Goal: Transaction & Acquisition: Purchase product/service

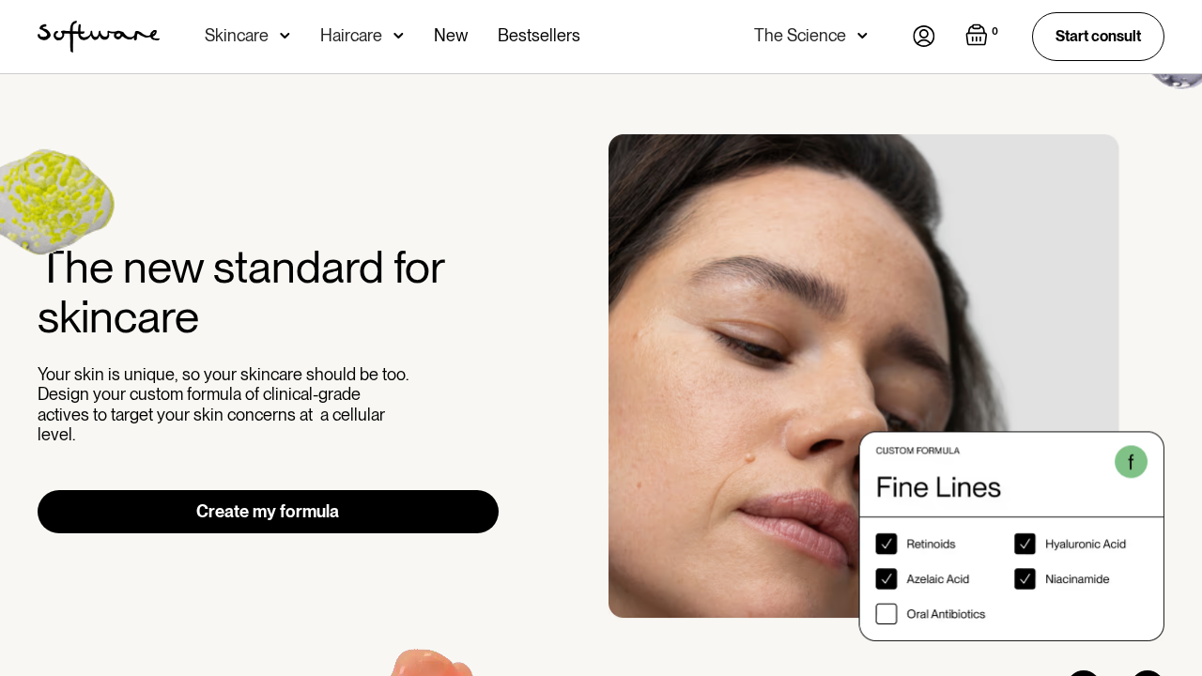
click at [209, 507] on link "Create my formula" at bounding box center [268, 511] width 461 height 43
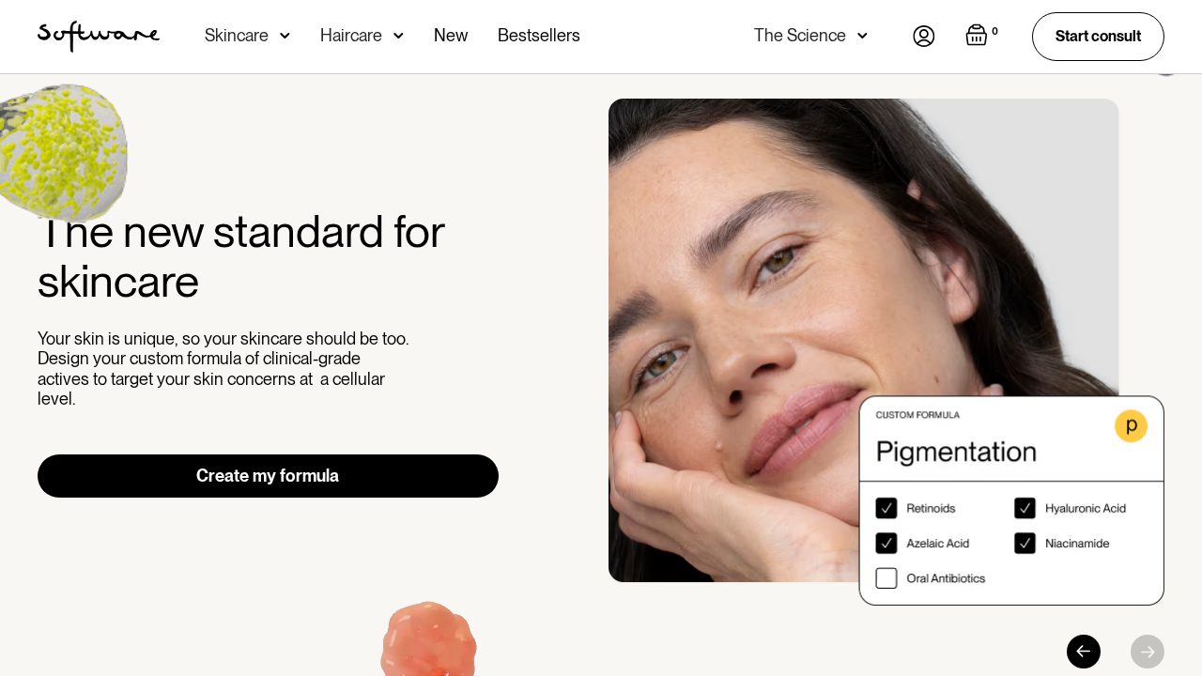
scroll to position [61, 0]
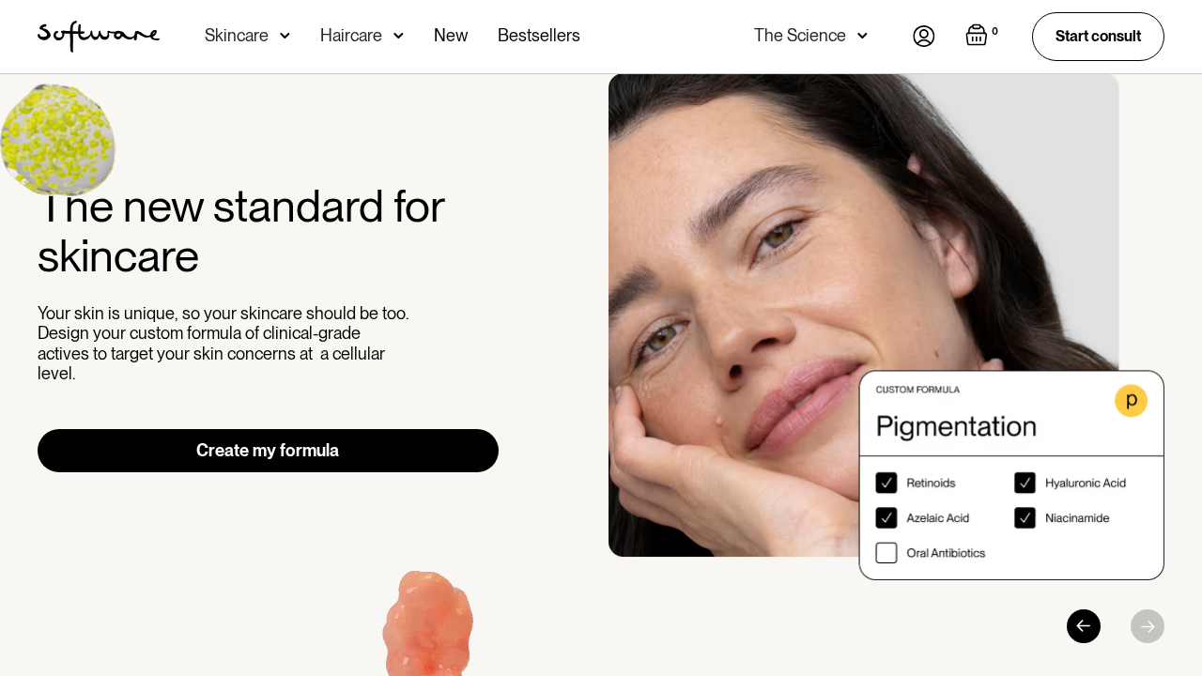
click at [237, 441] on link "Create my formula" at bounding box center [268, 450] width 461 height 43
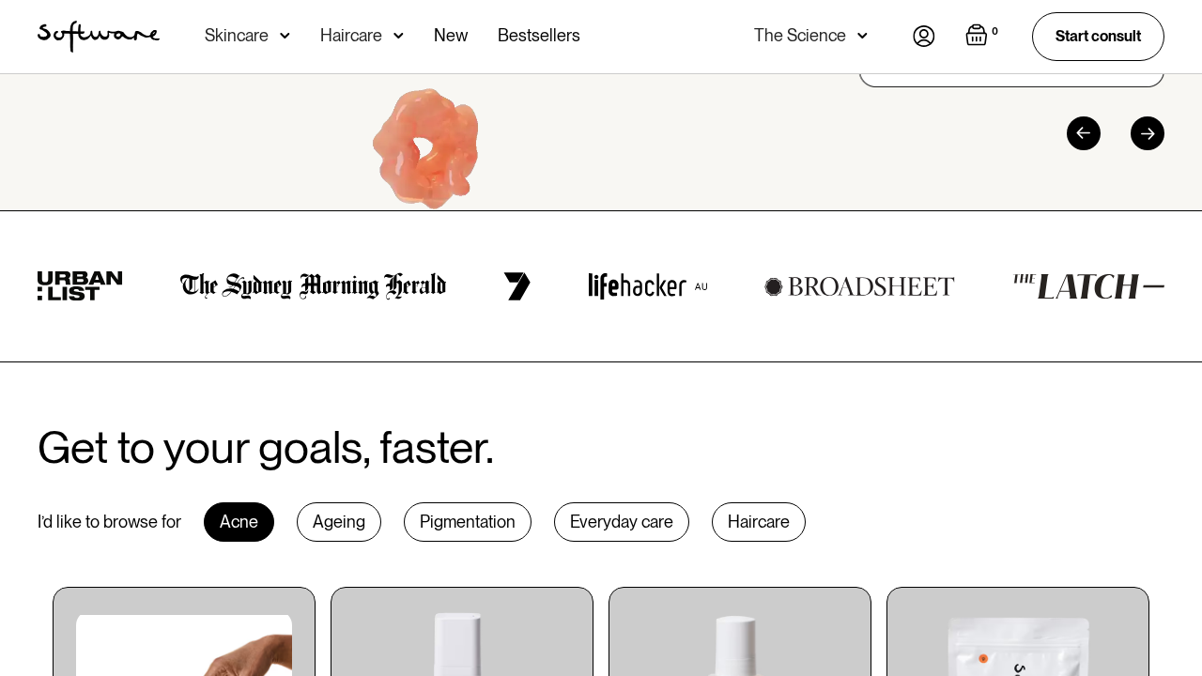
scroll to position [563, 0]
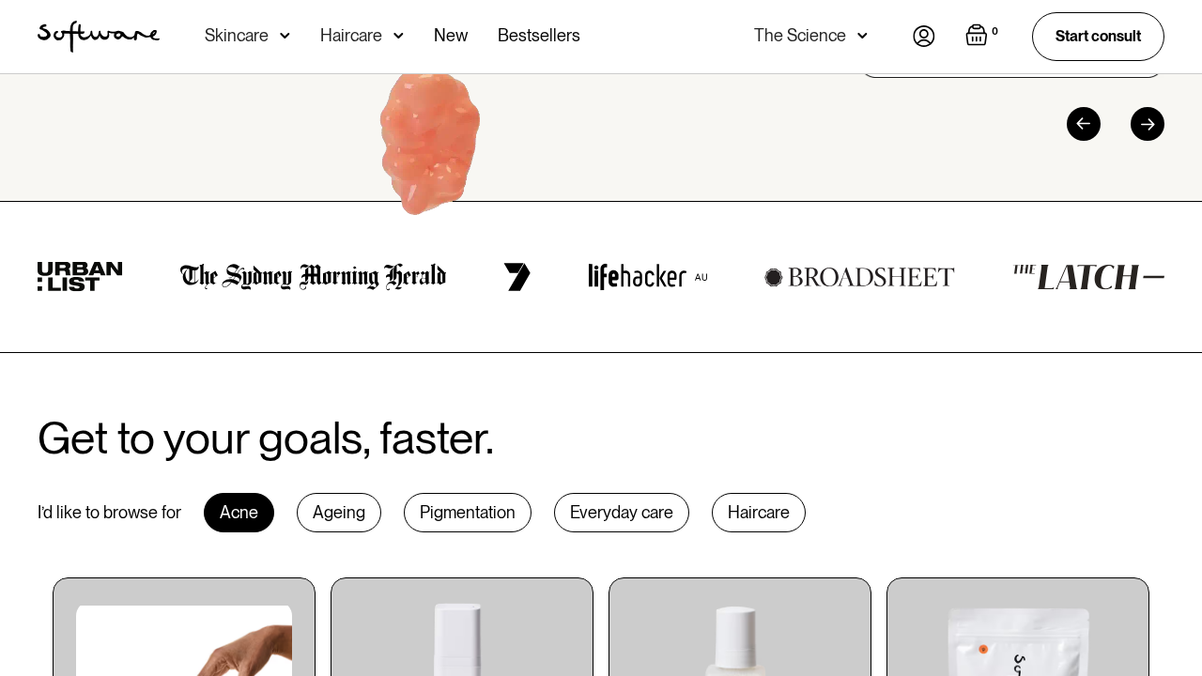
click at [336, 508] on div "Ageing" at bounding box center [339, 512] width 85 height 39
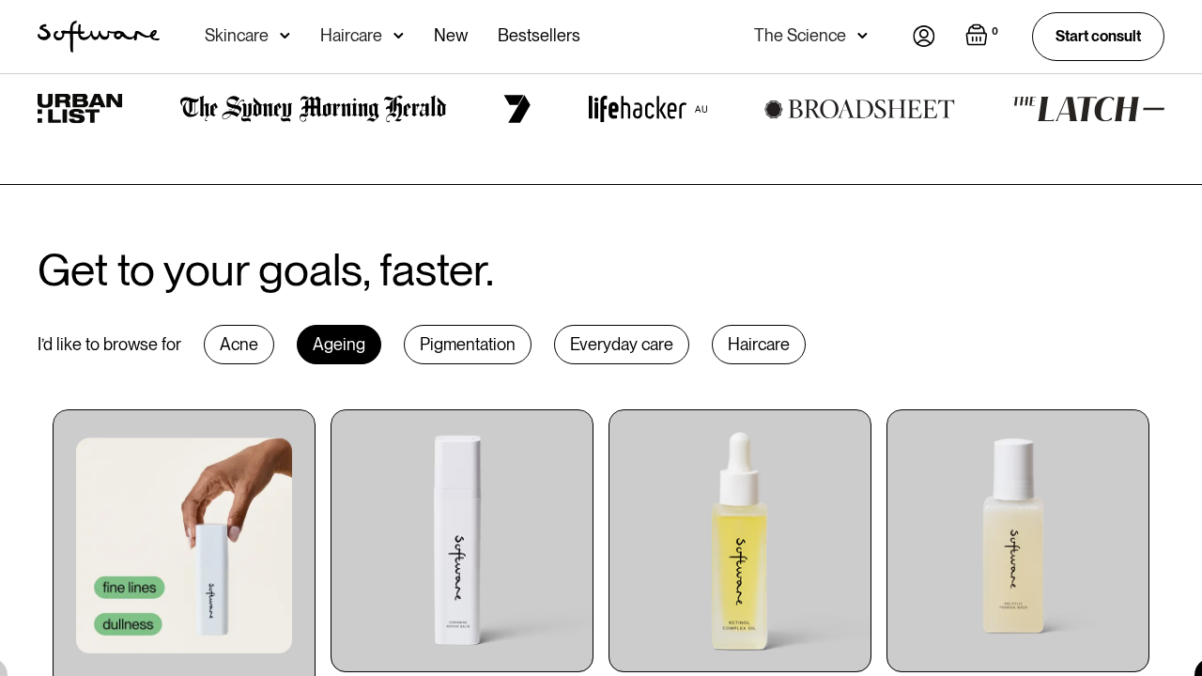
scroll to position [696, 0]
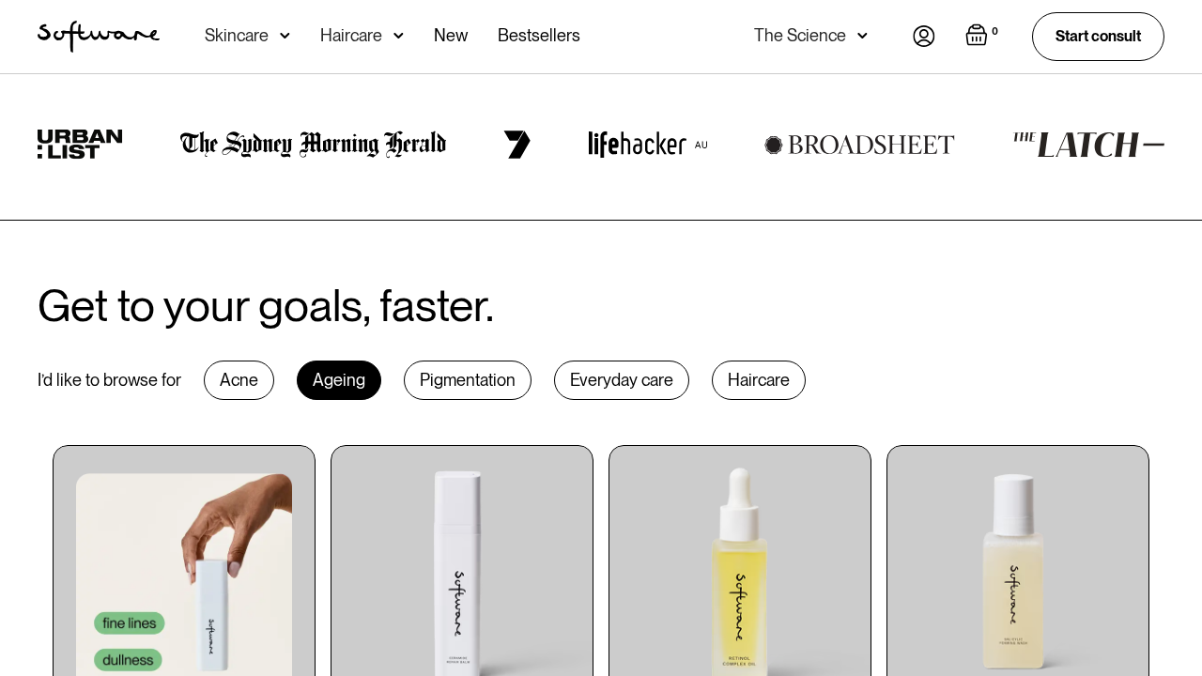
click at [468, 374] on div "Pigmentation" at bounding box center [468, 380] width 128 height 39
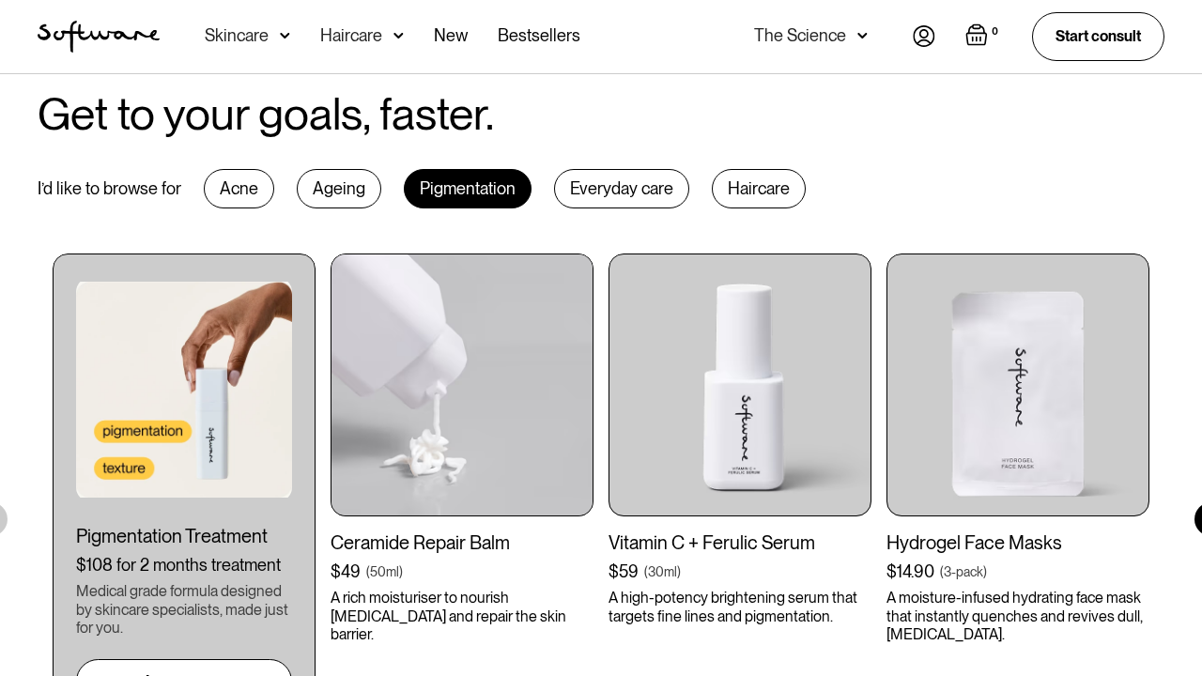
scroll to position [880, 0]
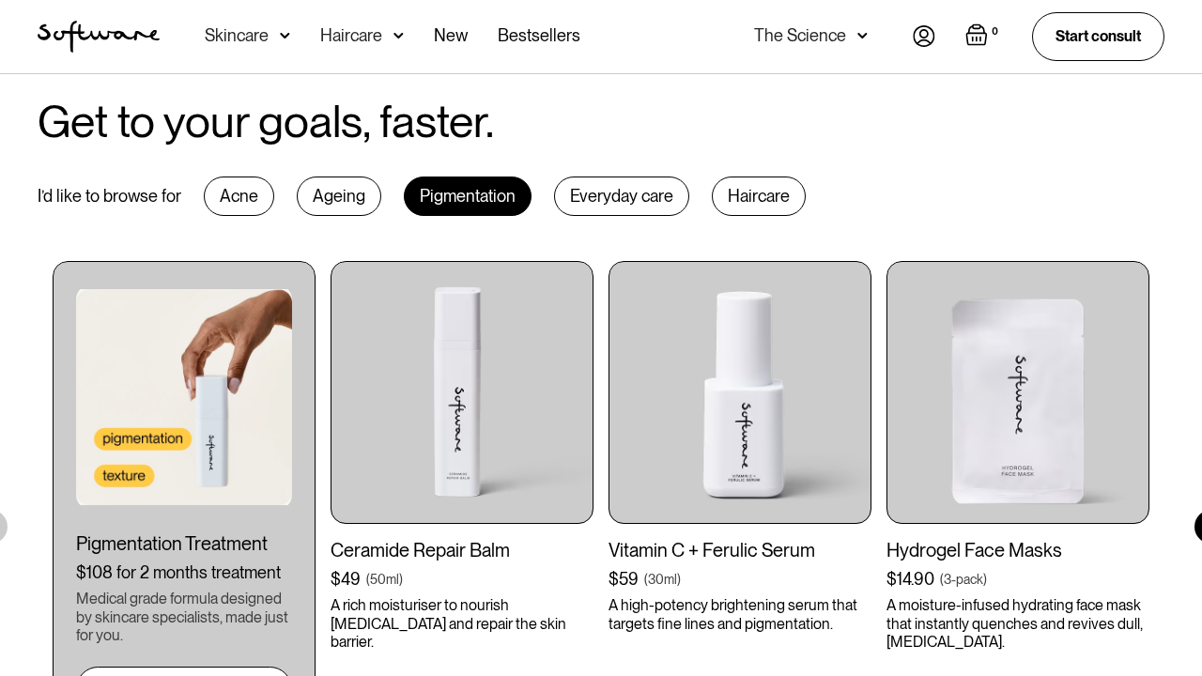
click at [595, 198] on div "Everyday care" at bounding box center [621, 196] width 135 height 39
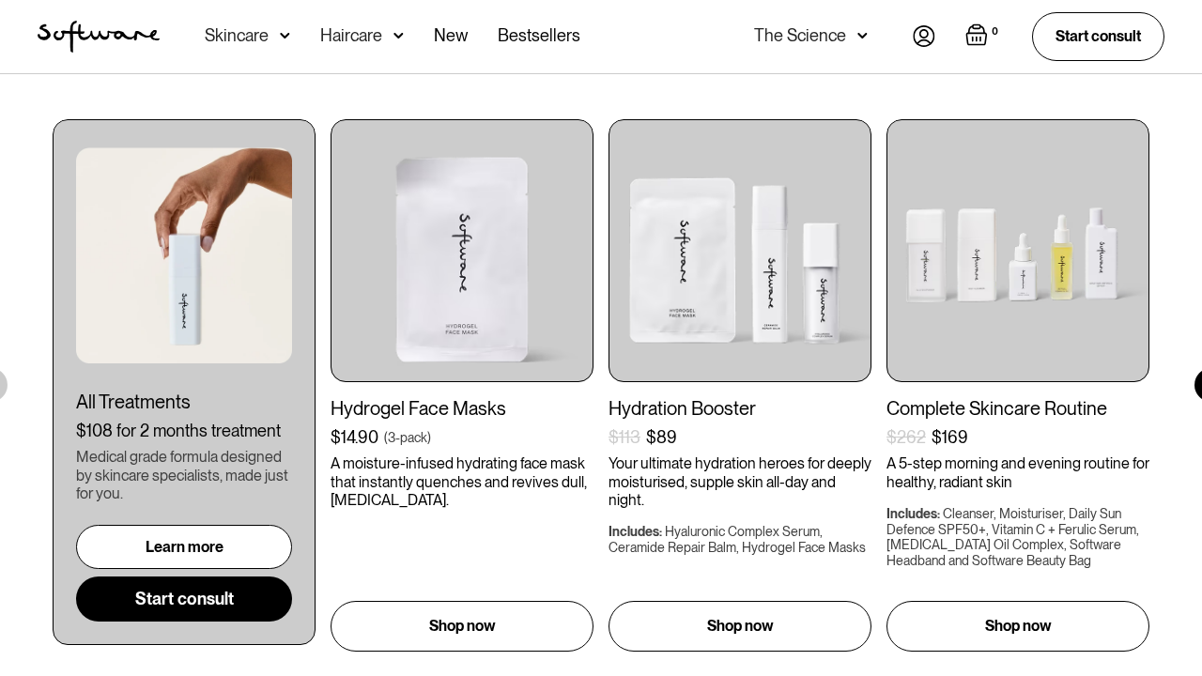
scroll to position [635, 0]
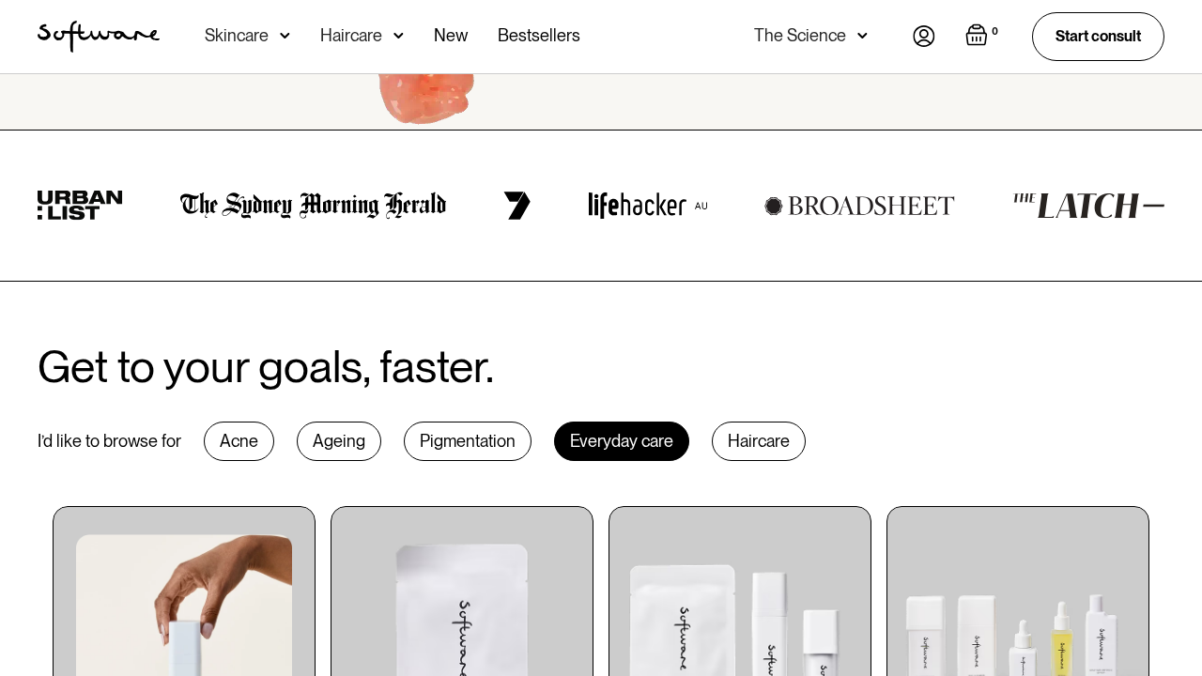
click at [751, 430] on div "Haircare" at bounding box center [759, 441] width 94 height 39
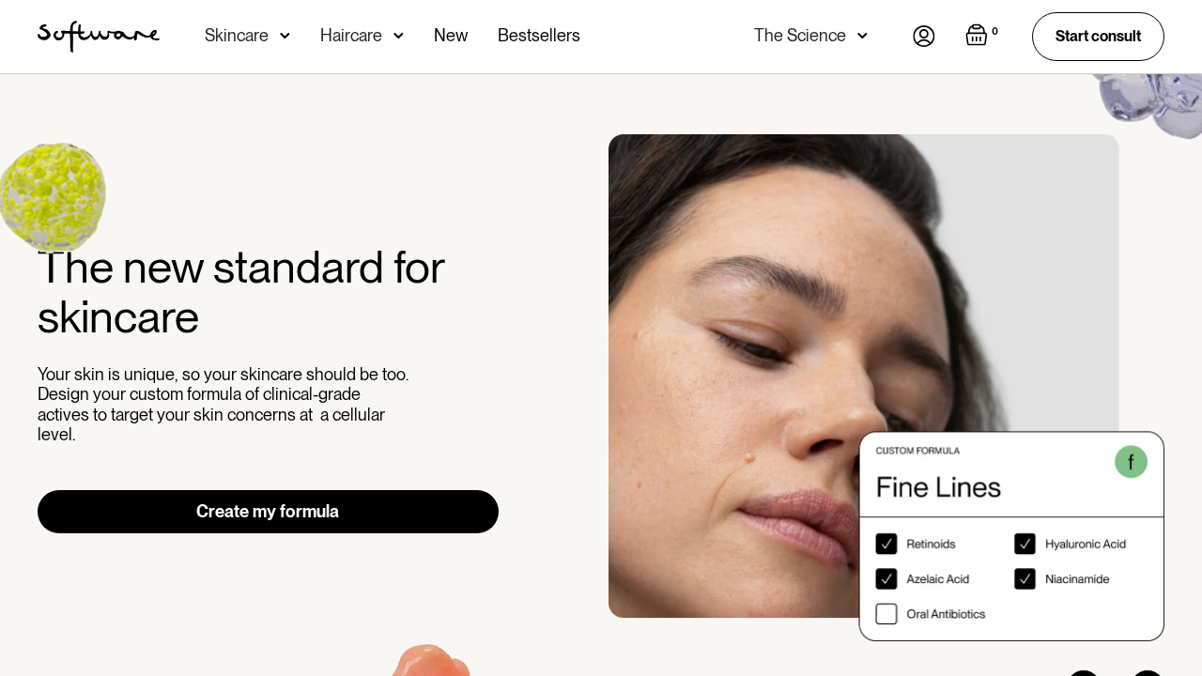
scroll to position [0, 0]
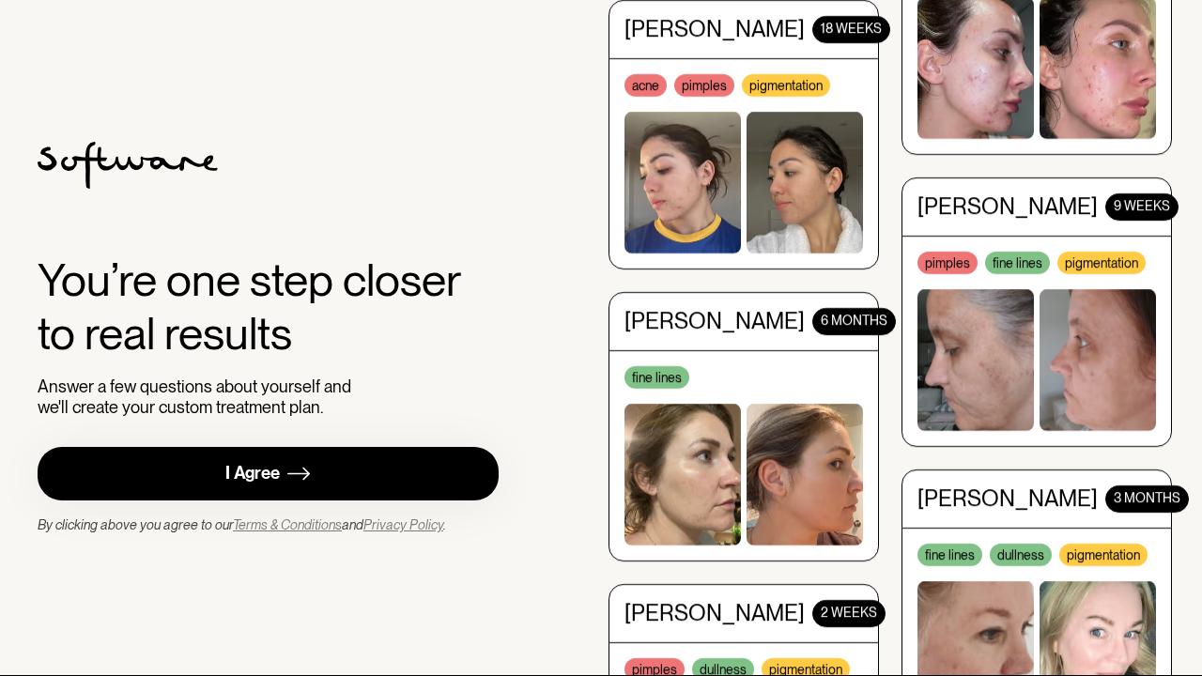
click at [245, 463] on div "I Agree" at bounding box center [252, 474] width 54 height 22
